Goal: Contribute content

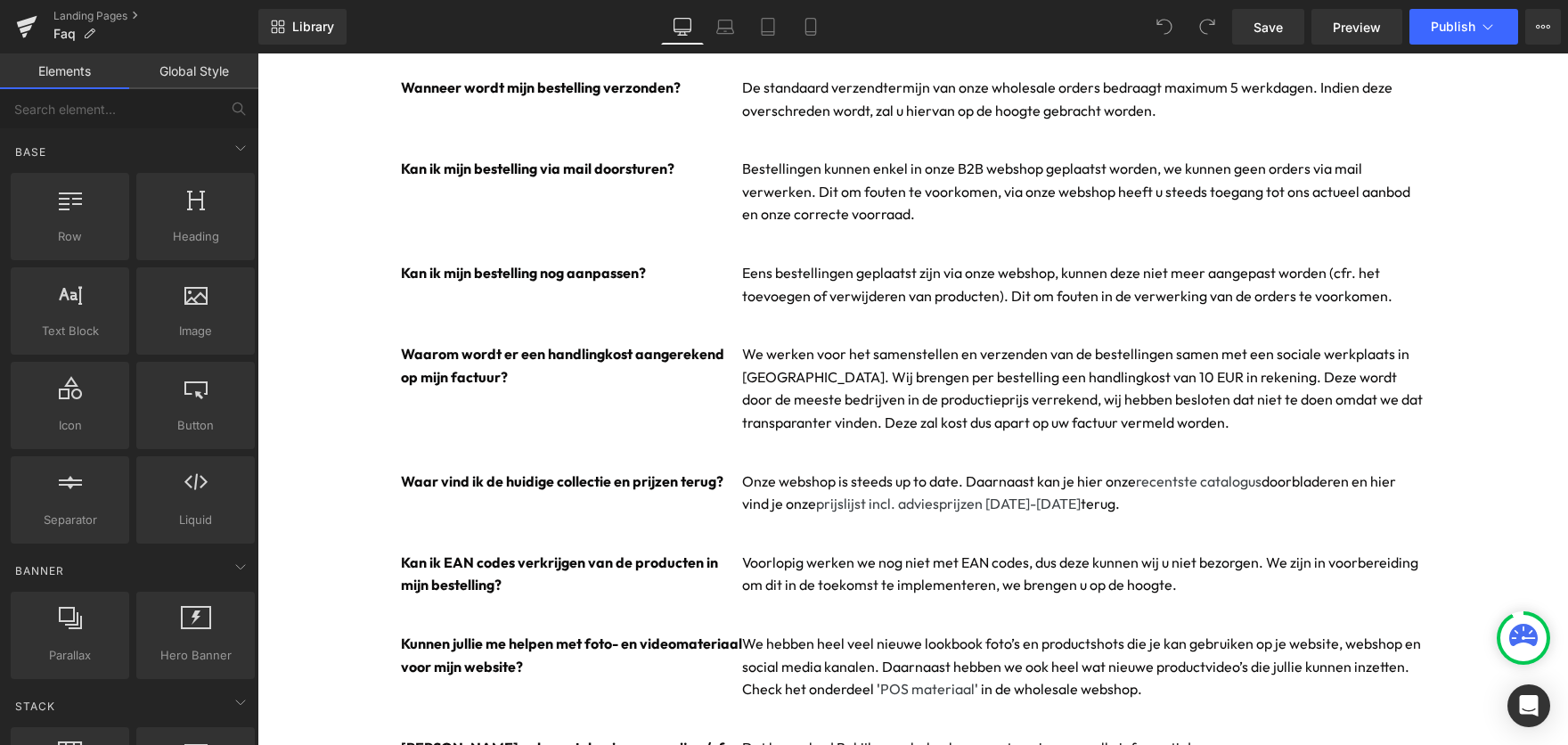
scroll to position [202, 0]
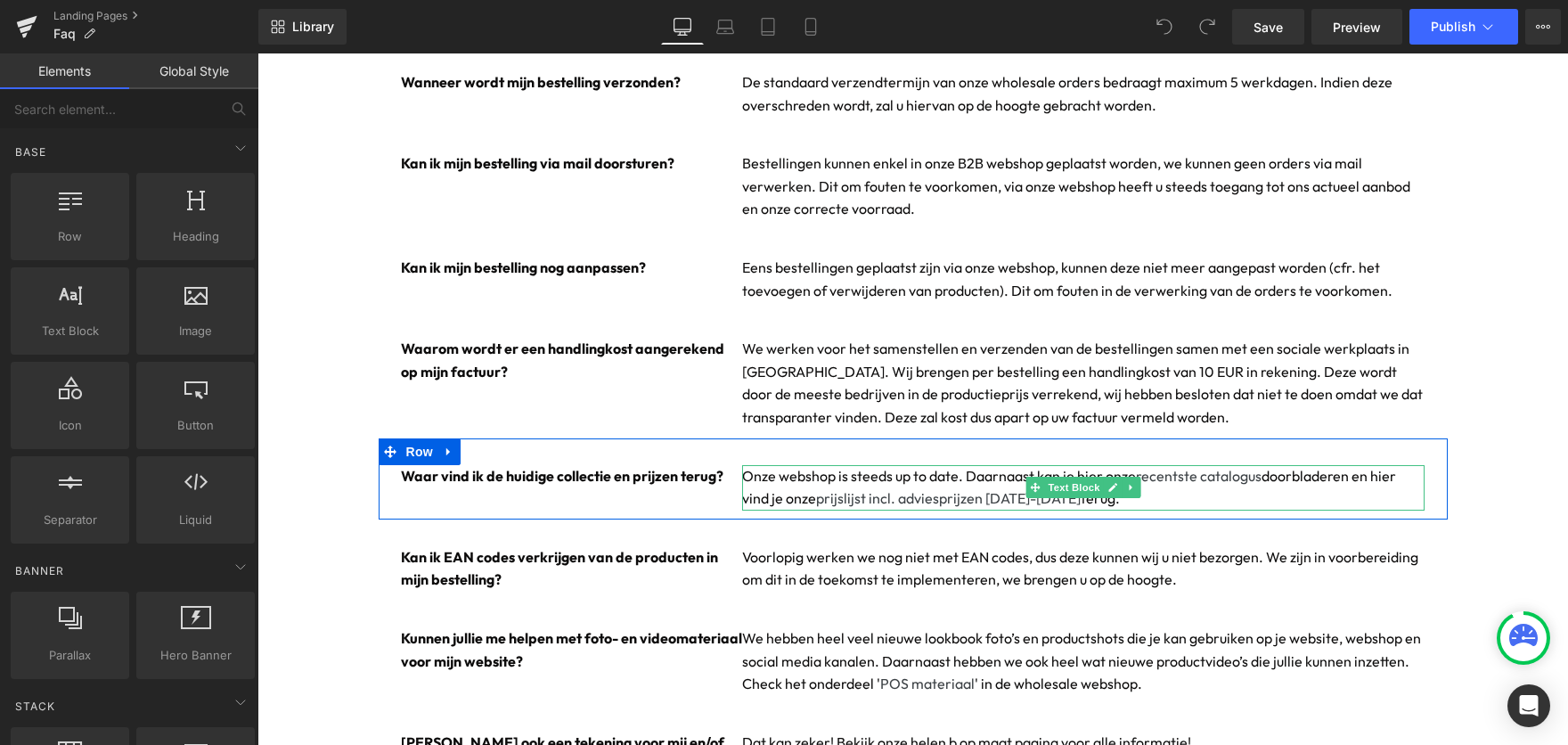
click at [1173, 498] on p "Onze webshop is steeds up to date. Daarnaast kan je hier onze recentste catalog…" at bounding box center [1083, 487] width 684 height 46
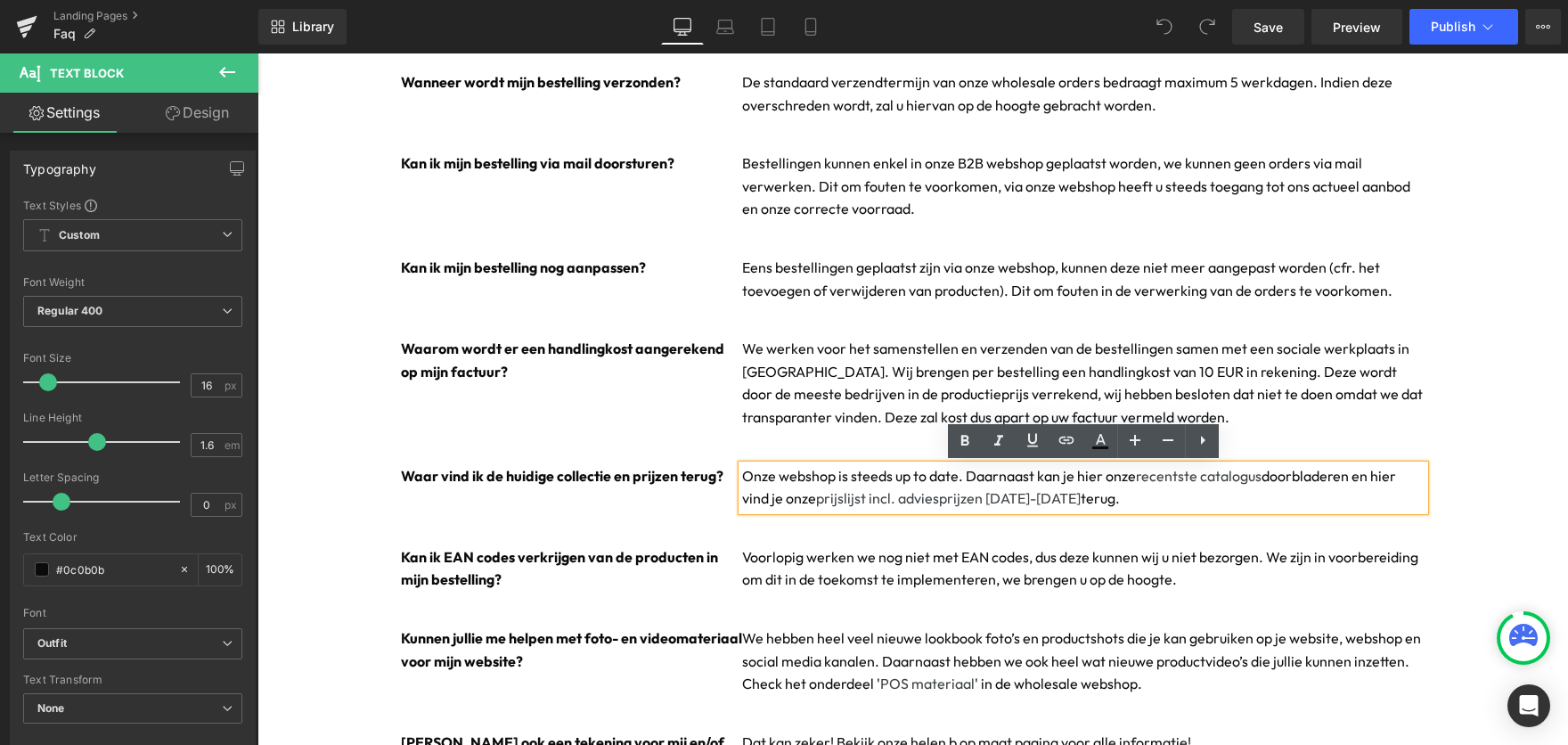
click at [1087, 473] on p "Onze webshop is steeds up to date. Daarnaast kan je hier onze recentste catalog…" at bounding box center [1083, 487] width 684 height 46
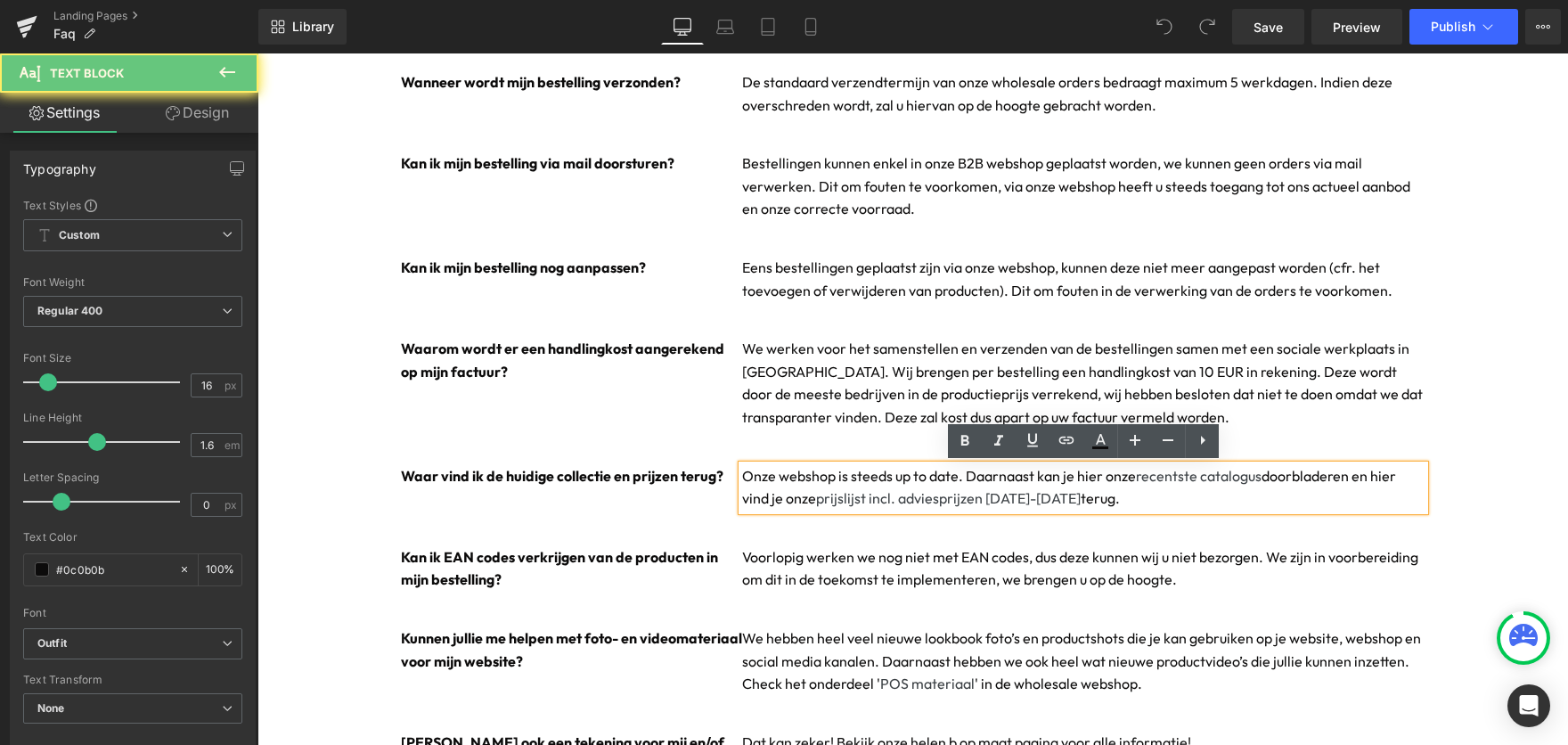
click at [1087, 473] on p "Onze webshop is steeds up to date. Daarnaast kan je hier onze recentste catalog…" at bounding box center [1083, 487] width 684 height 46
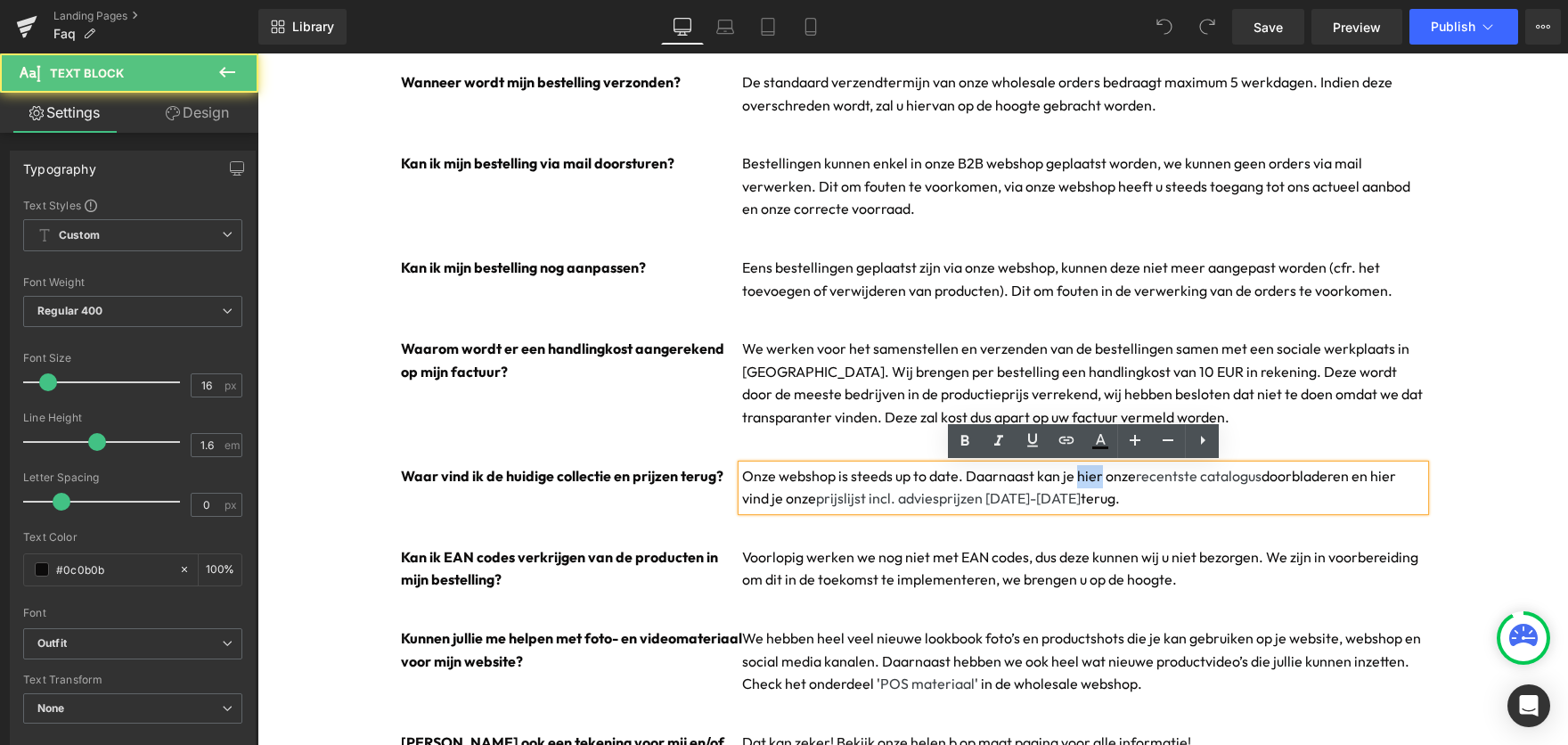
click at [1087, 473] on p "Onze webshop is steeds up to date. Daarnaast kan je hier onze recentste catalog…" at bounding box center [1083, 487] width 684 height 46
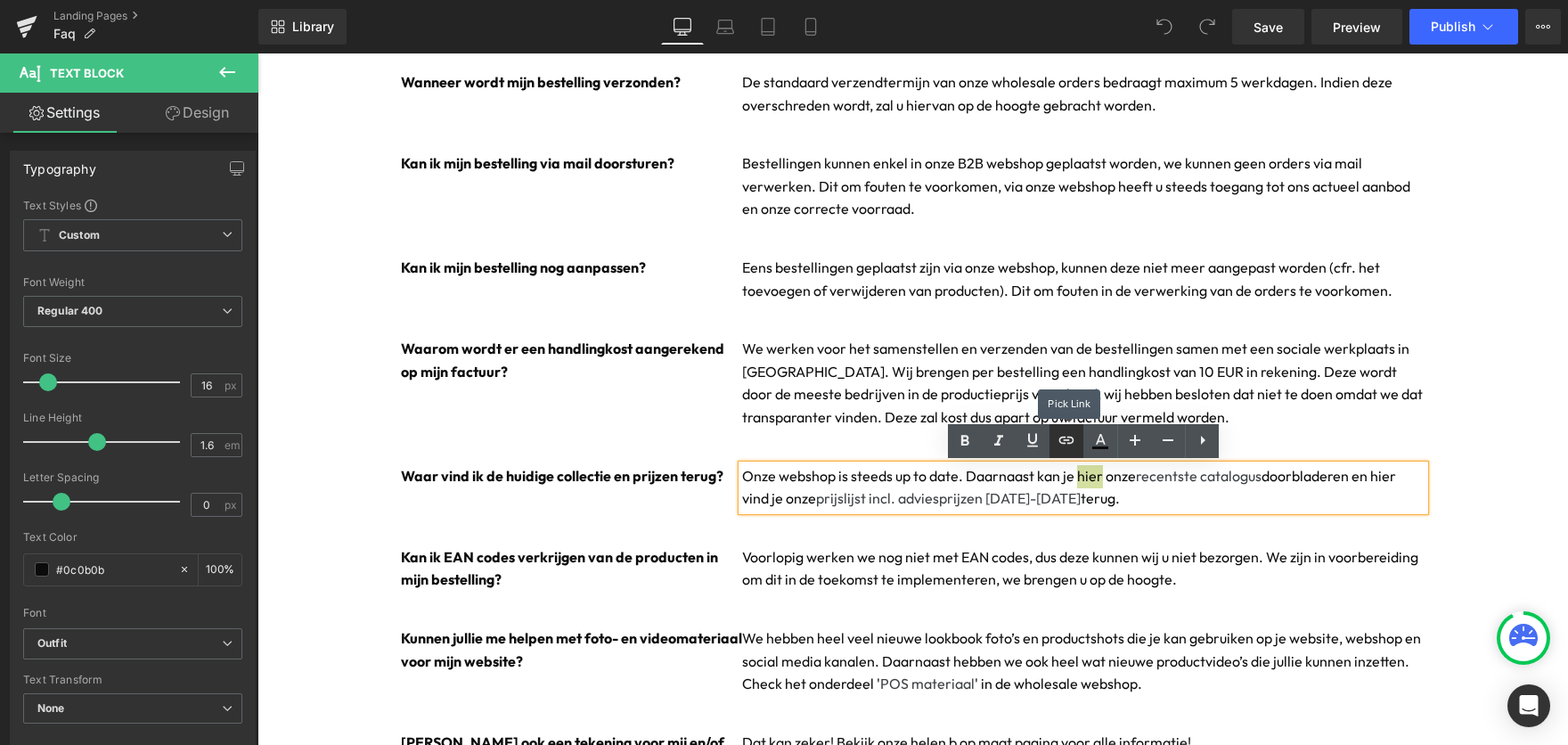
click at [1068, 434] on icon at bounding box center [1066, 440] width 21 height 21
click at [1079, 515] on input "text" at bounding box center [1136, 514] width 274 height 45
paste input "[URL][DOMAIN_NAME]"
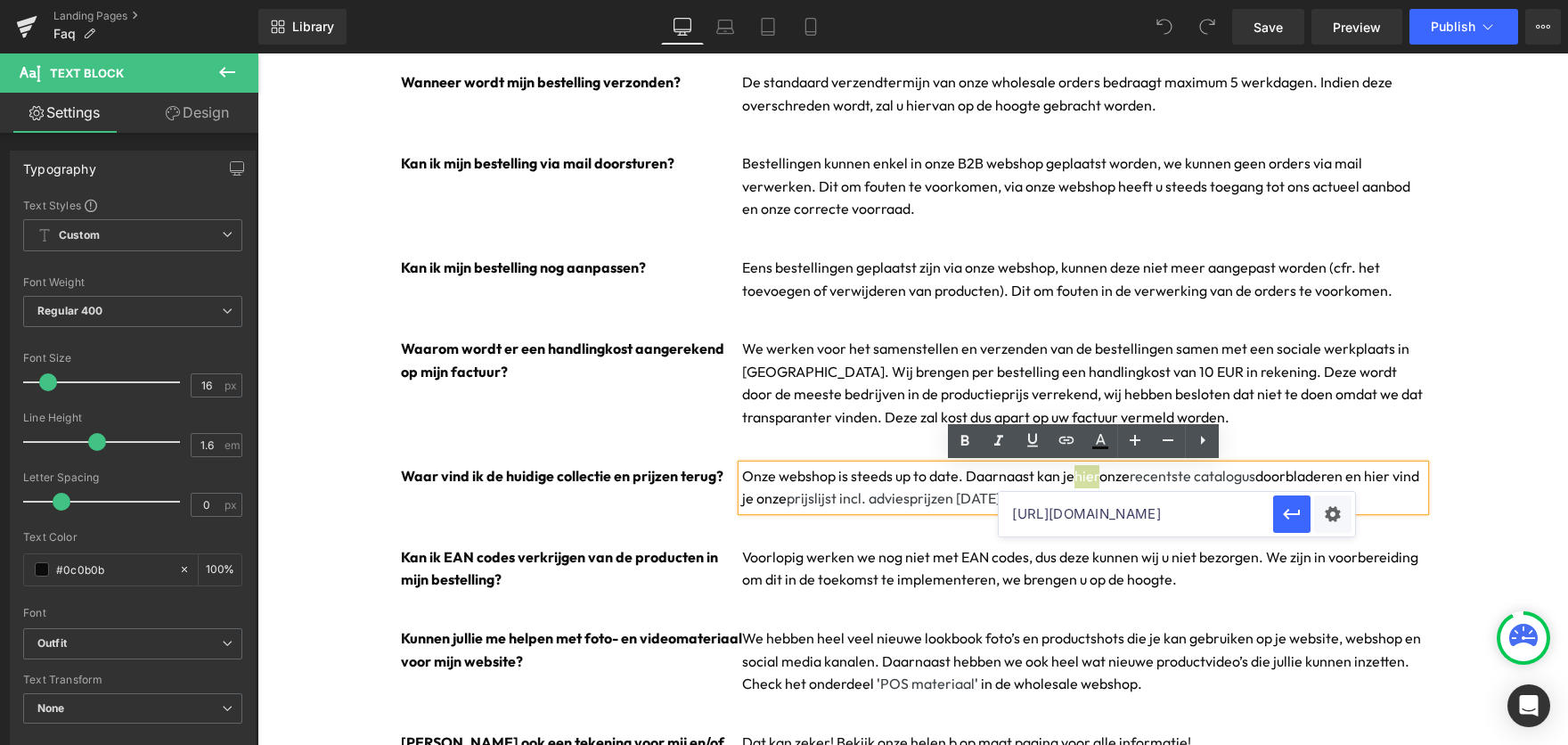
scroll to position [0, 404]
click at [1286, 520] on icon "button" at bounding box center [1292, 513] width 21 height 21
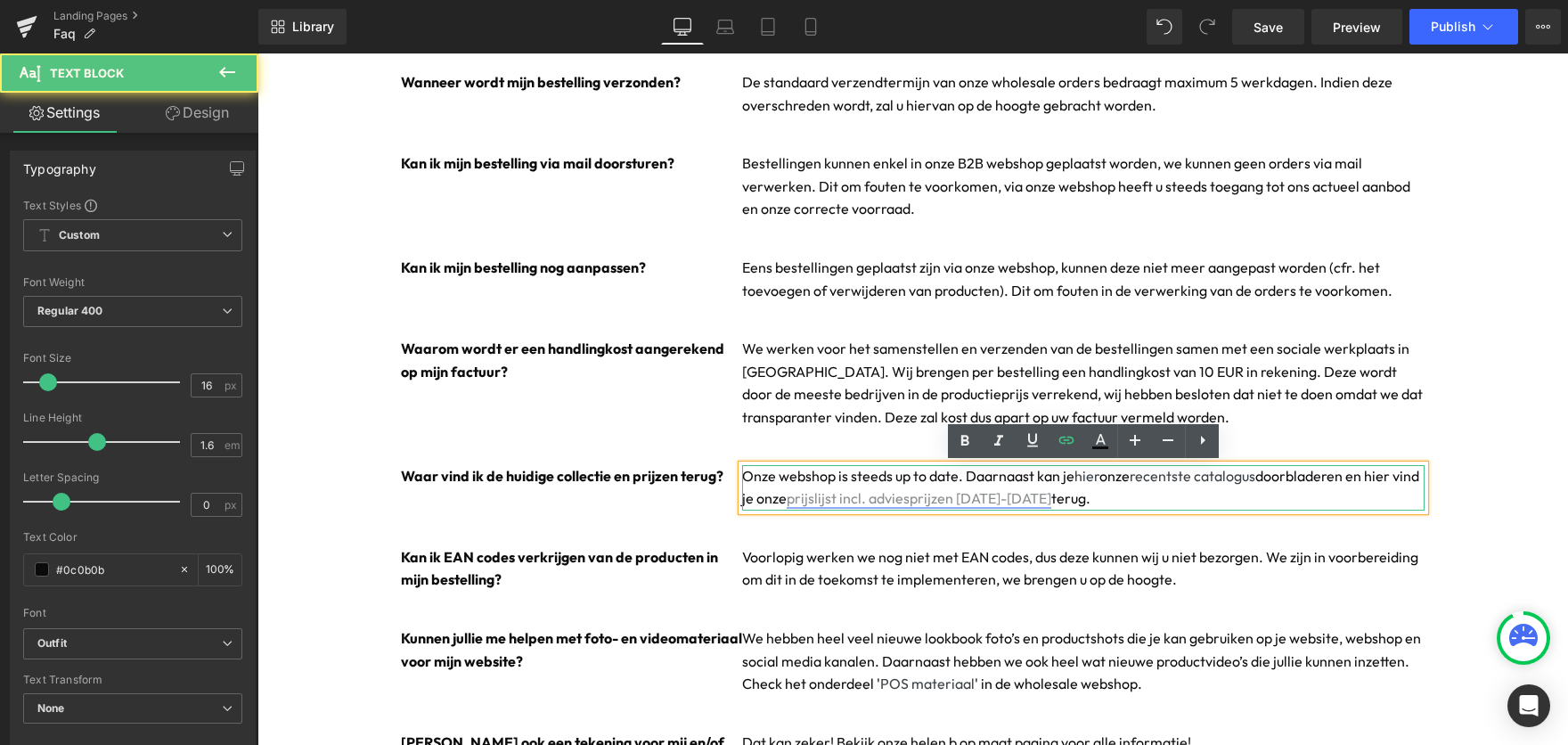
click at [891, 499] on link "prijslijst incl. adviesprijzen [DATE]-[DATE]" at bounding box center [919, 498] width 265 height 18
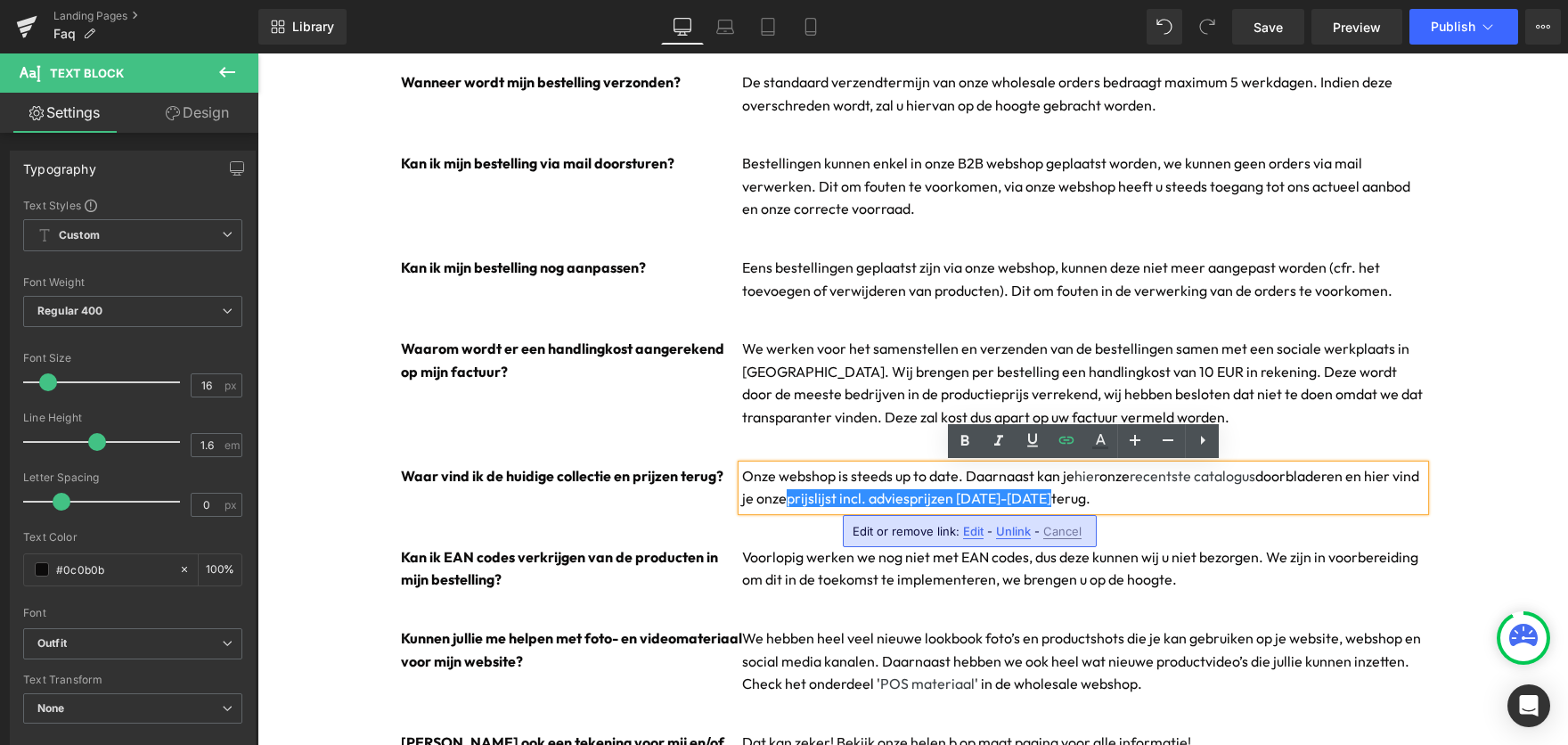
click at [966, 534] on span "Edit" at bounding box center [974, 531] width 20 height 15
type input "[URL][DOMAIN_NAME]"
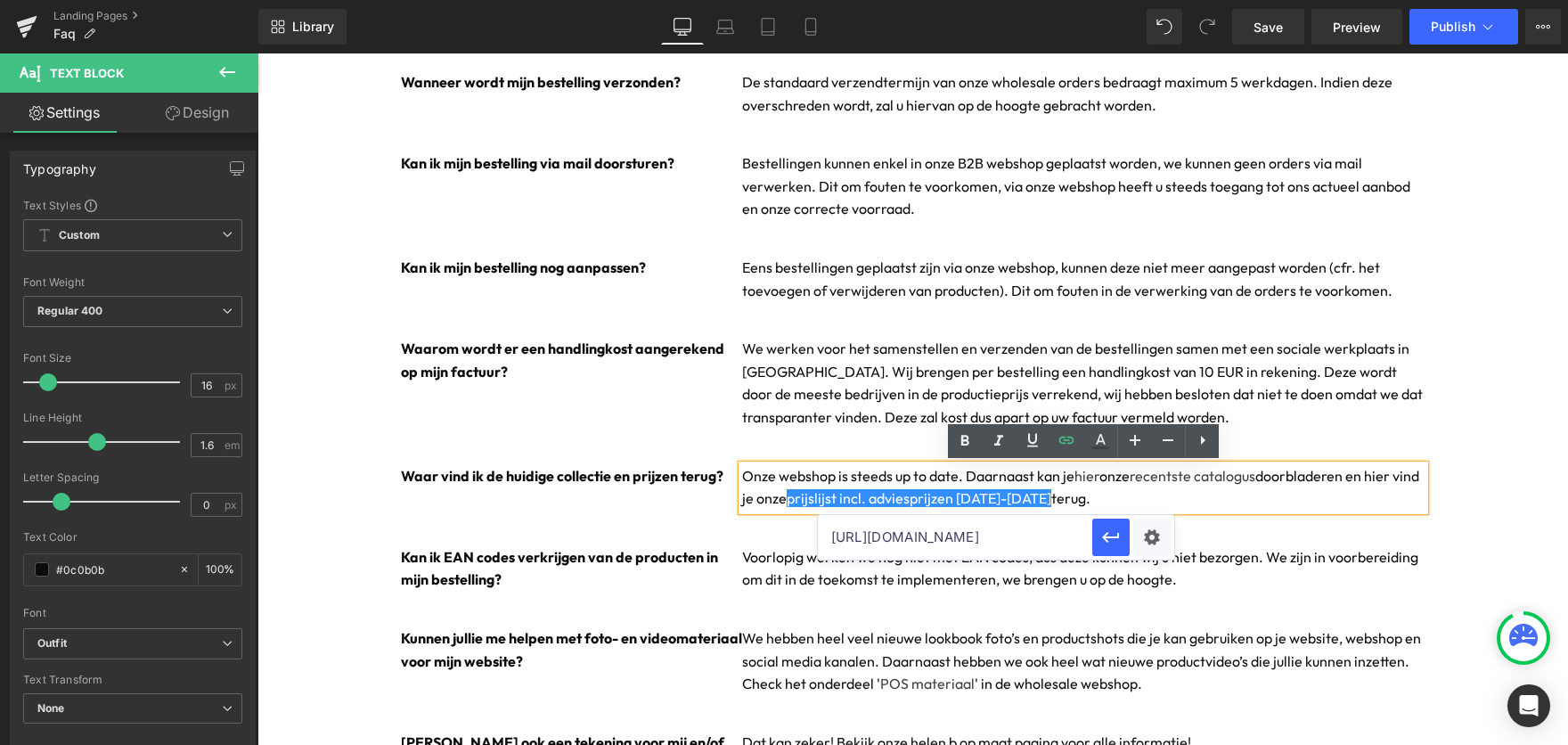
click at [966, 534] on input "[URL][DOMAIN_NAME]" at bounding box center [954, 538] width 274 height 45
paste input "[URL][DOMAIN_NAME]"
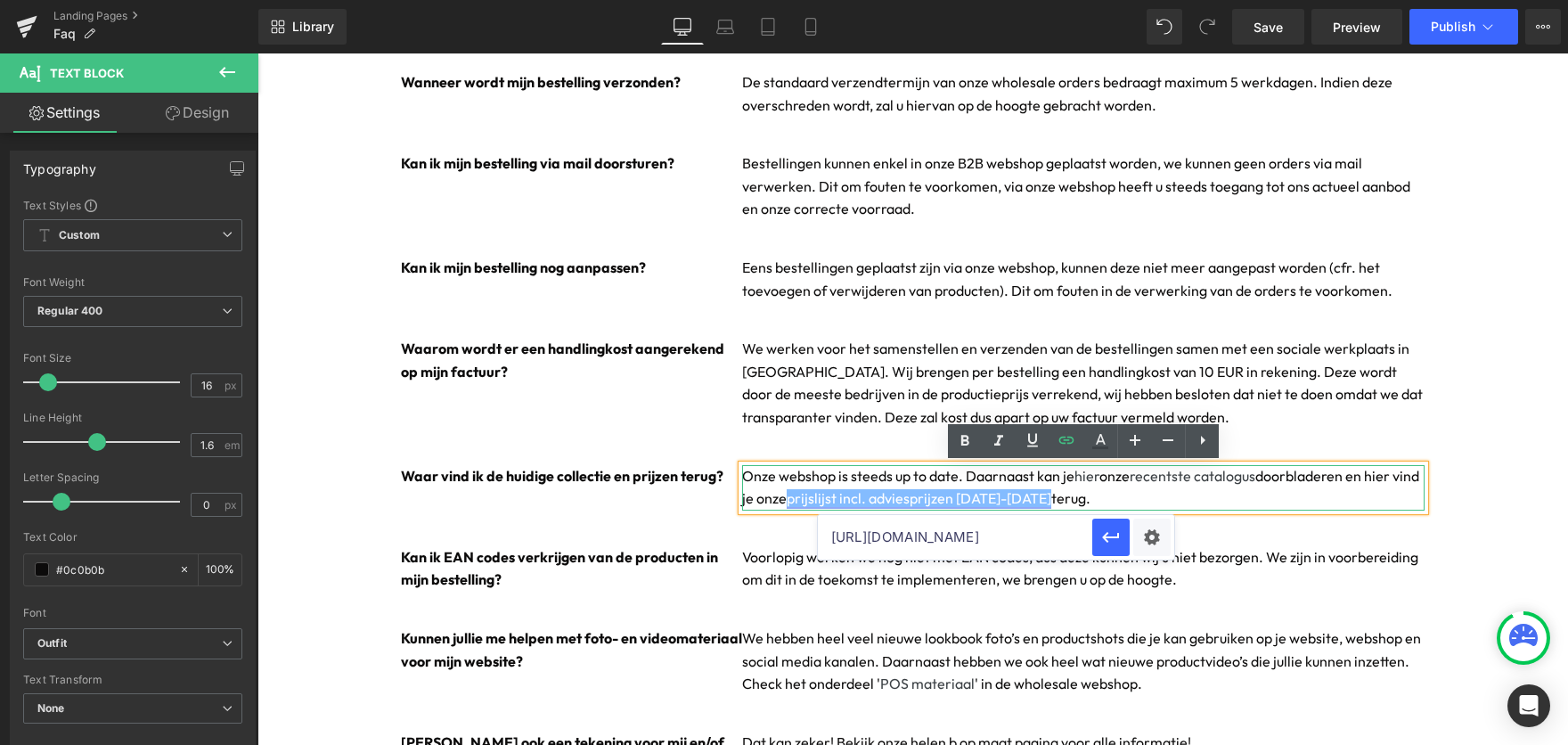
type input "[URL][DOMAIN_NAME]"
click at [980, 499] on link "prijslijst incl. adviesprijzen [DATE]-[DATE]" at bounding box center [919, 498] width 265 height 18
click at [1108, 534] on icon "button" at bounding box center [1110, 537] width 21 height 21
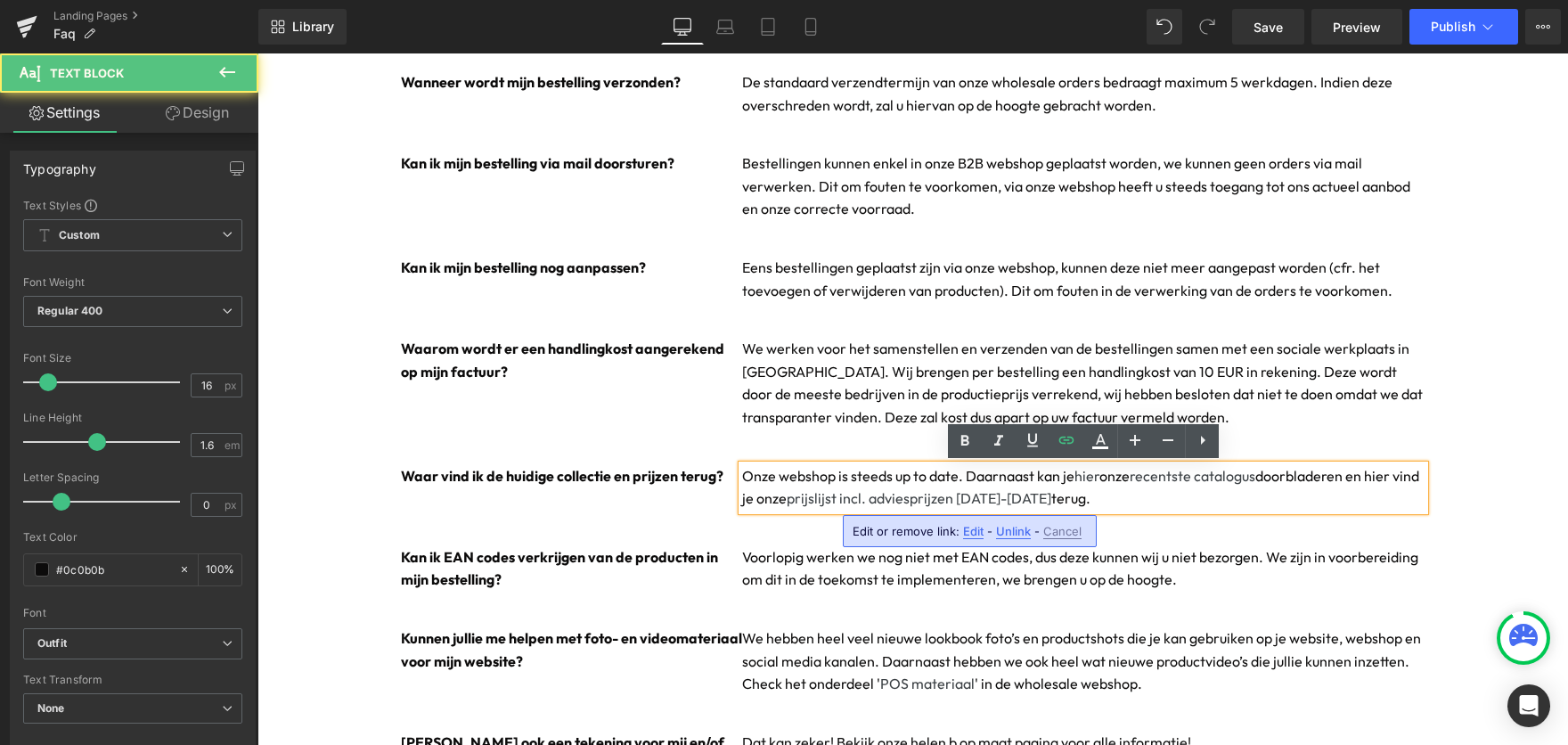
click at [1059, 499] on p "Onze webshop is steeds up to date. Daarnaast kan je hier onze recentste catalog…" at bounding box center [1083, 487] width 684 height 46
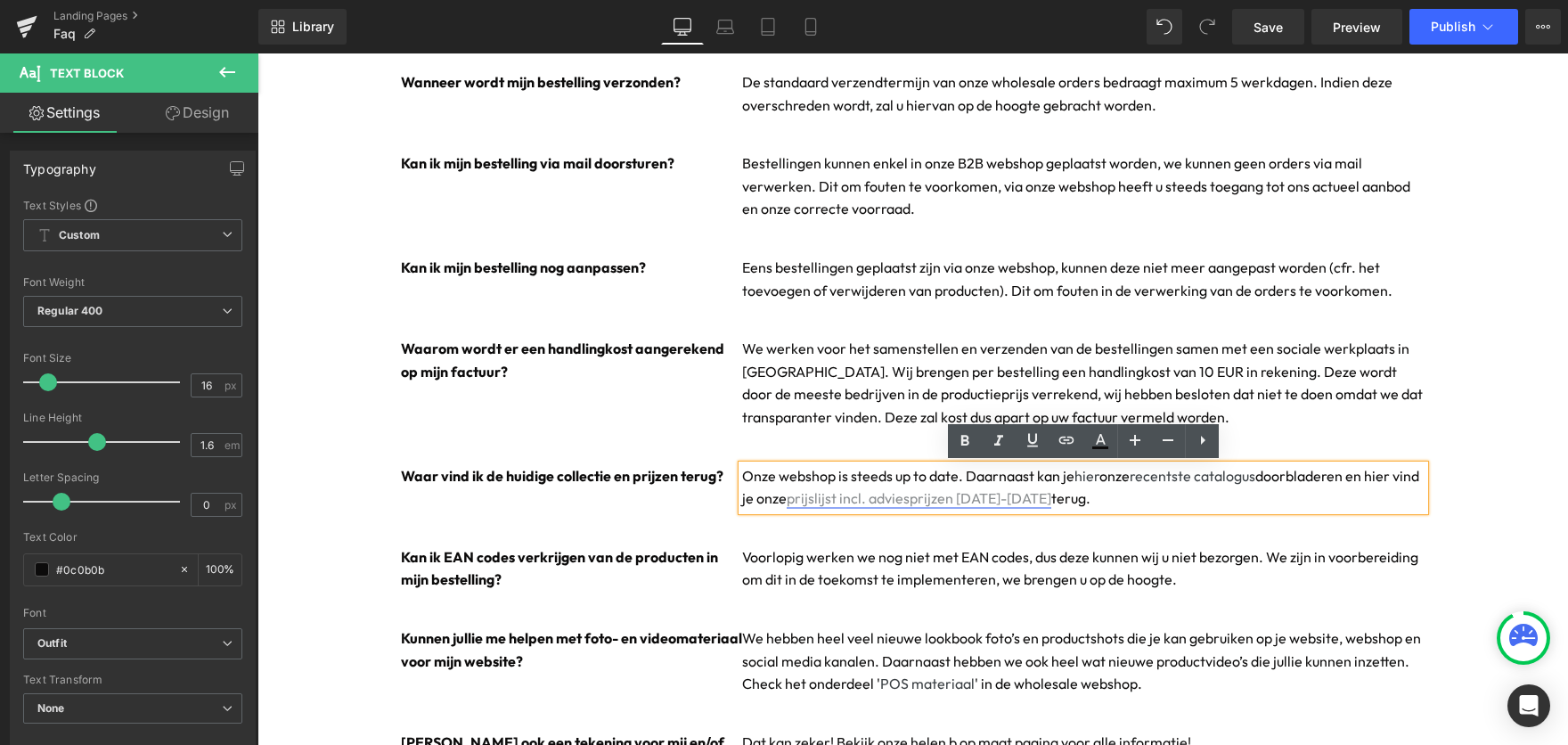
click at [986, 500] on link "prijslijst incl. adviesprijzen [DATE]-[DATE]" at bounding box center [919, 498] width 265 height 18
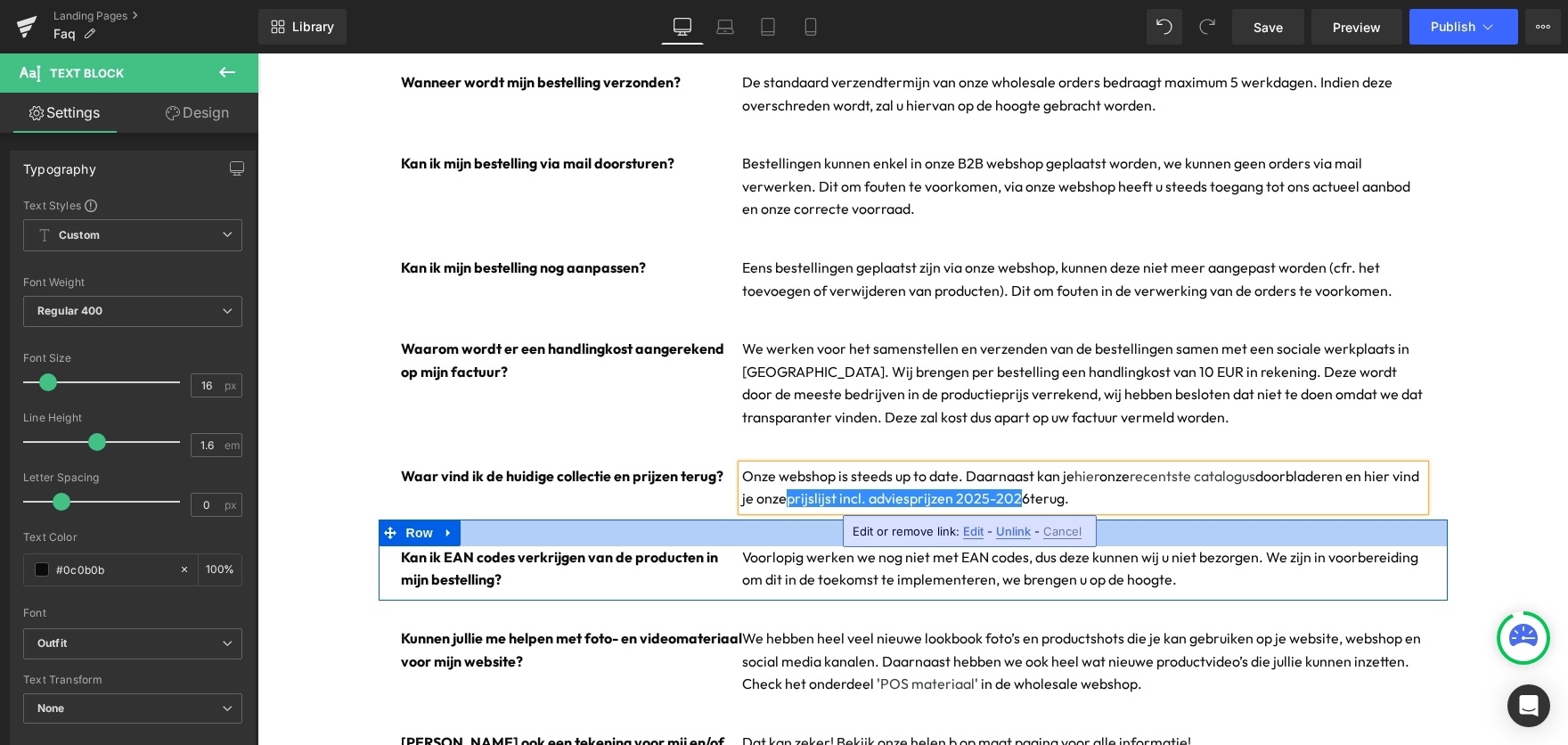
click at [1130, 541] on div at bounding box center [913, 533] width 1070 height 27
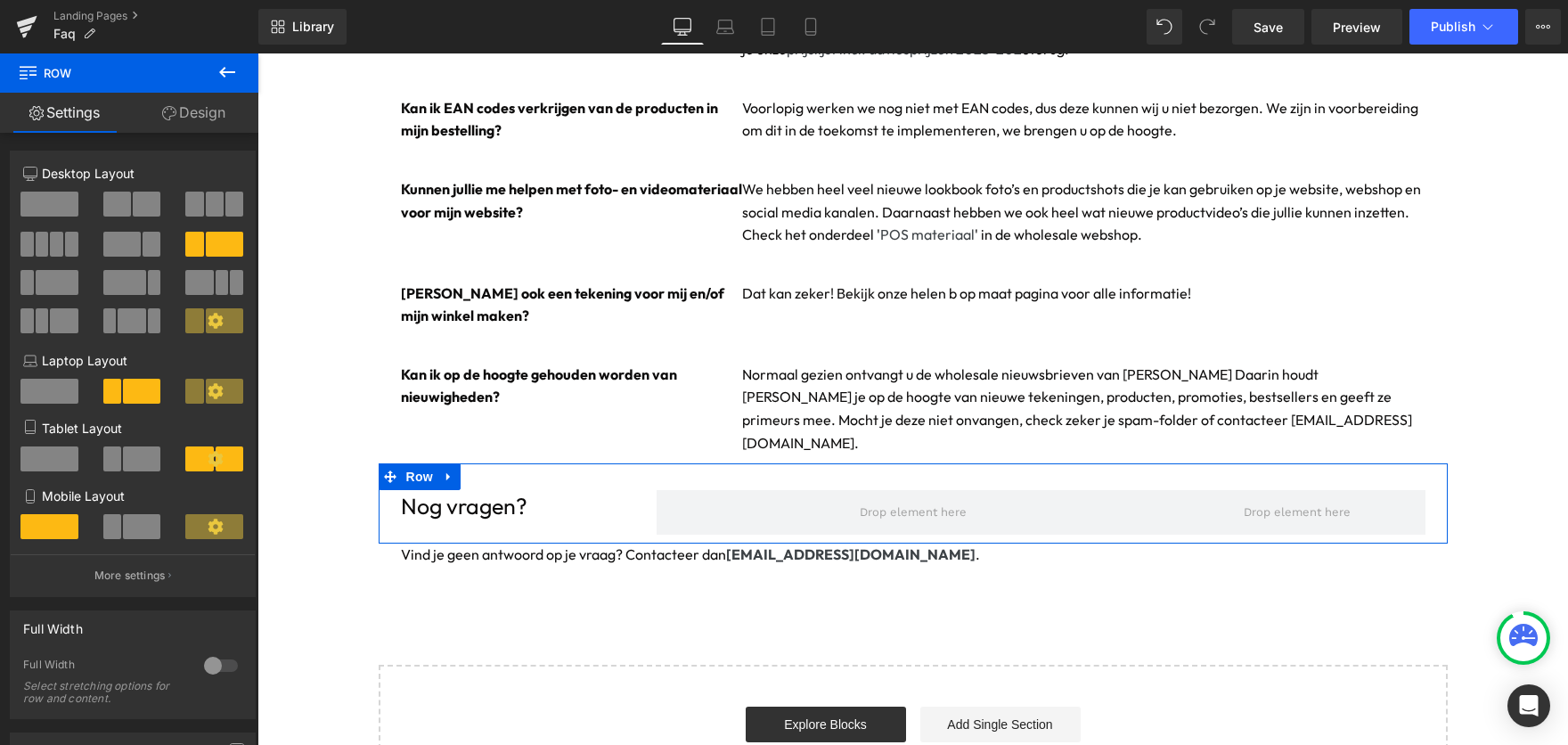
scroll to position [720, 0]
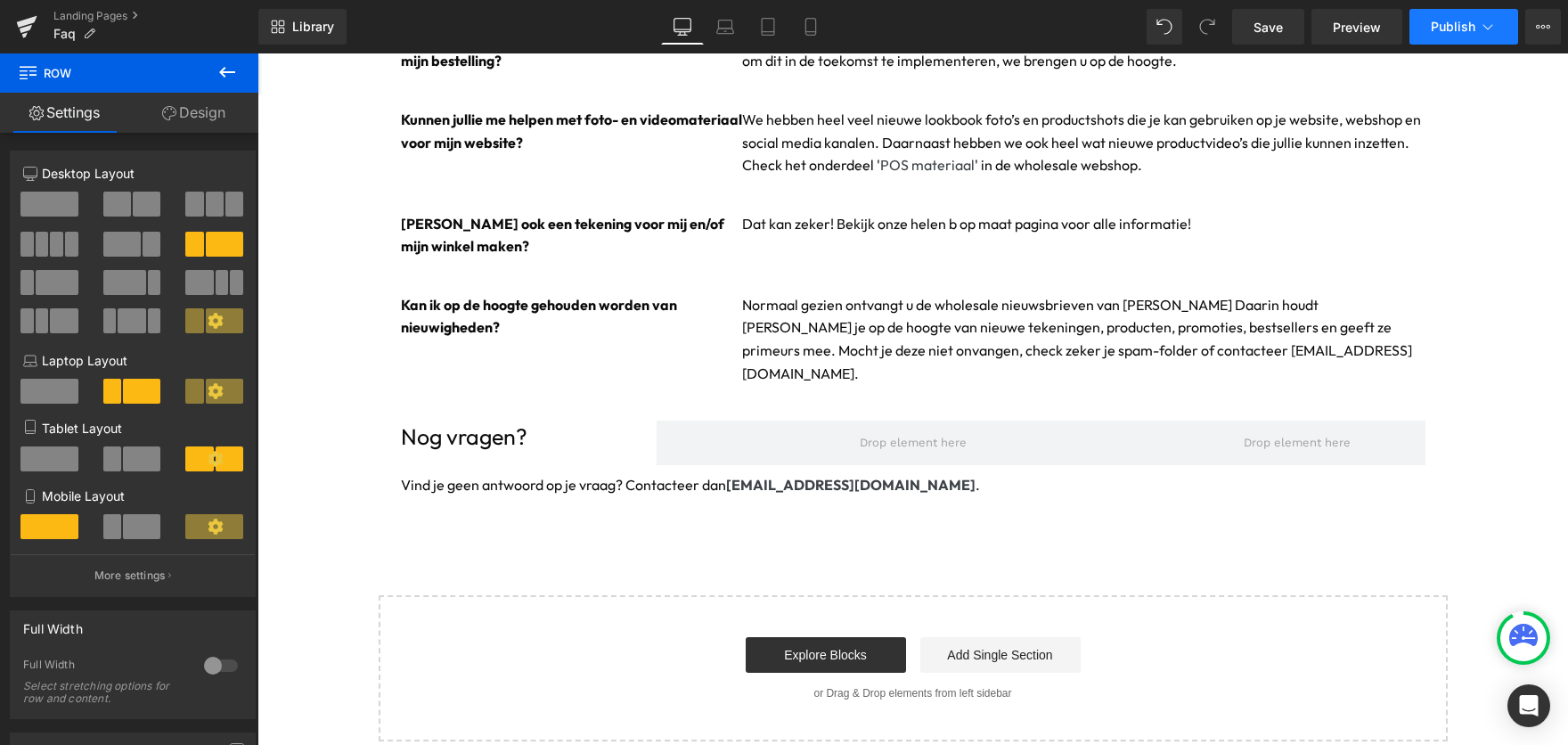
click at [1450, 22] on span "Publish" at bounding box center [1454, 26] width 45 height 14
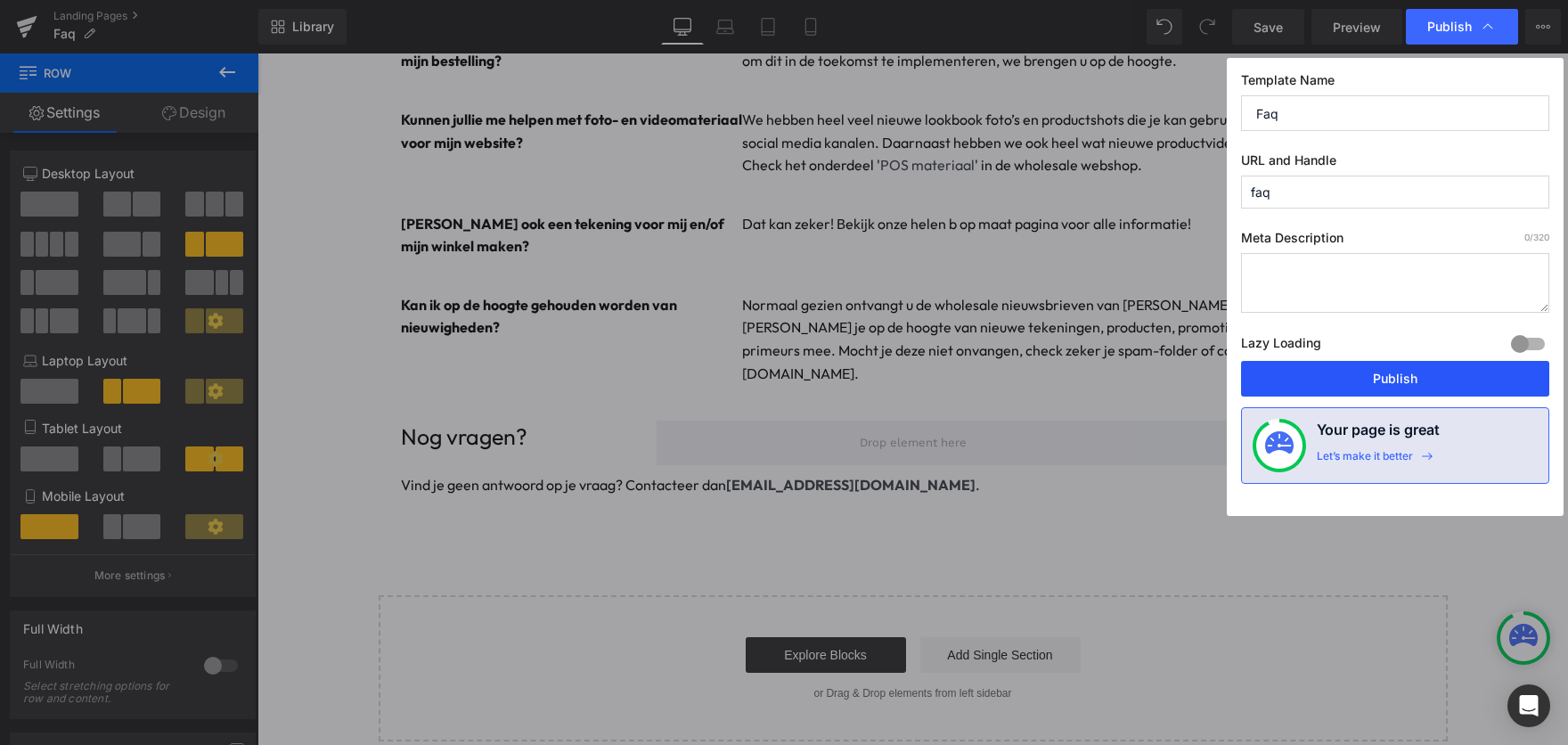
click at [1375, 374] on button "Publish" at bounding box center [1394, 379] width 308 height 35
